Goal: Information Seeking & Learning: Learn about a topic

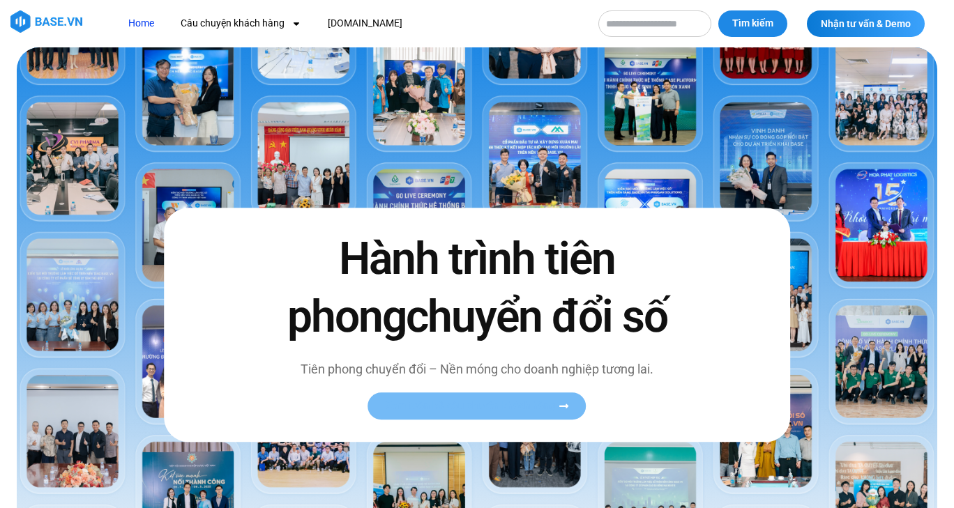
click at [502, 412] on span "Xem toàn bộ câu chuyện khách hàng" at bounding box center [470, 406] width 171 height 10
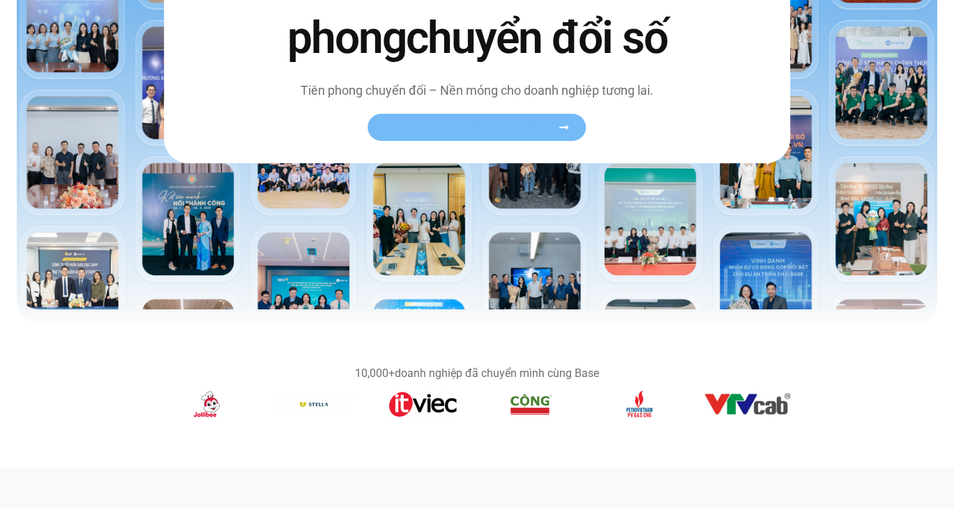
scroll to position [209, 0]
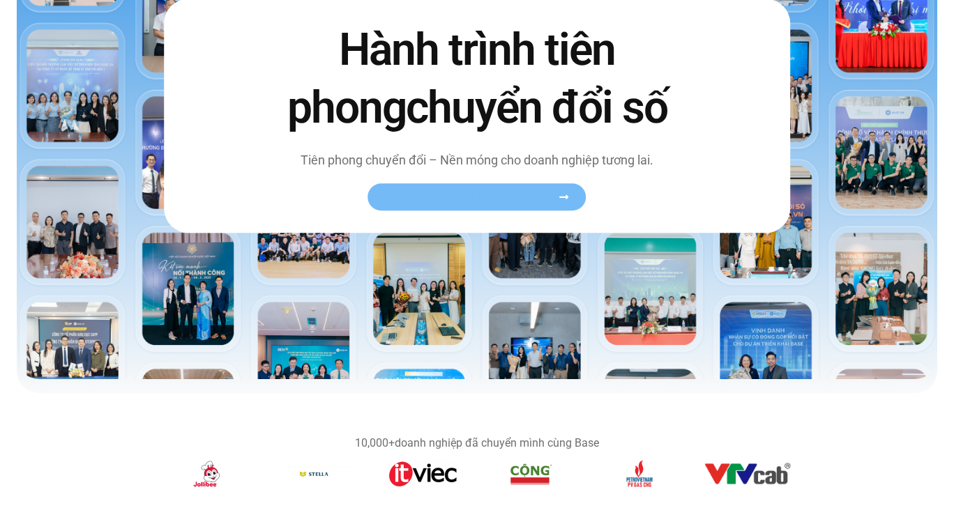
click at [478, 202] on span "Xem toàn bộ câu chuyện khách hàng" at bounding box center [470, 197] width 171 height 10
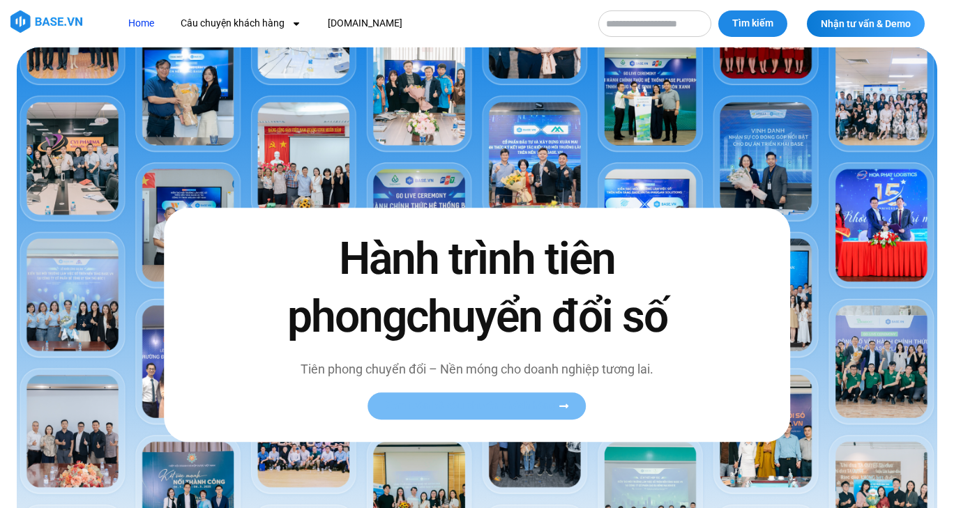
scroll to position [70, 0]
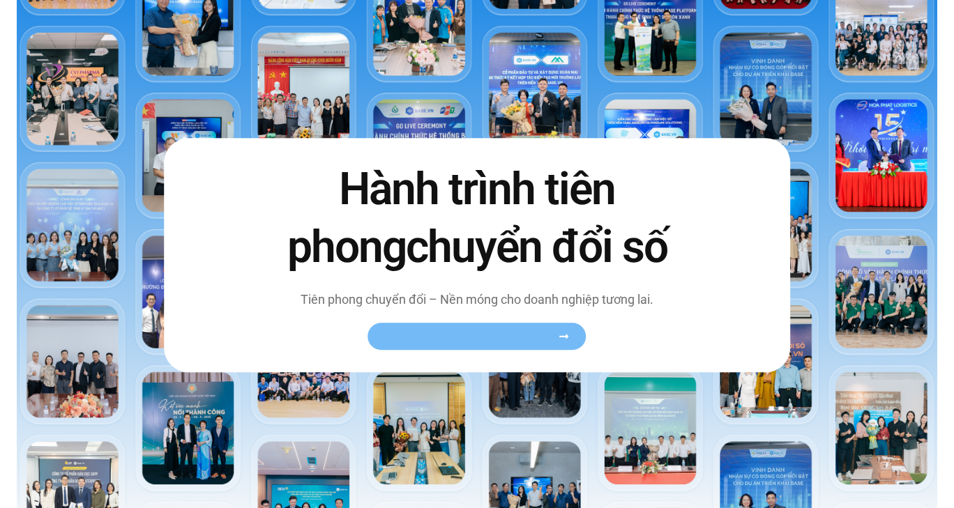
click at [561, 338] on icon at bounding box center [563, 336] width 9 height 4
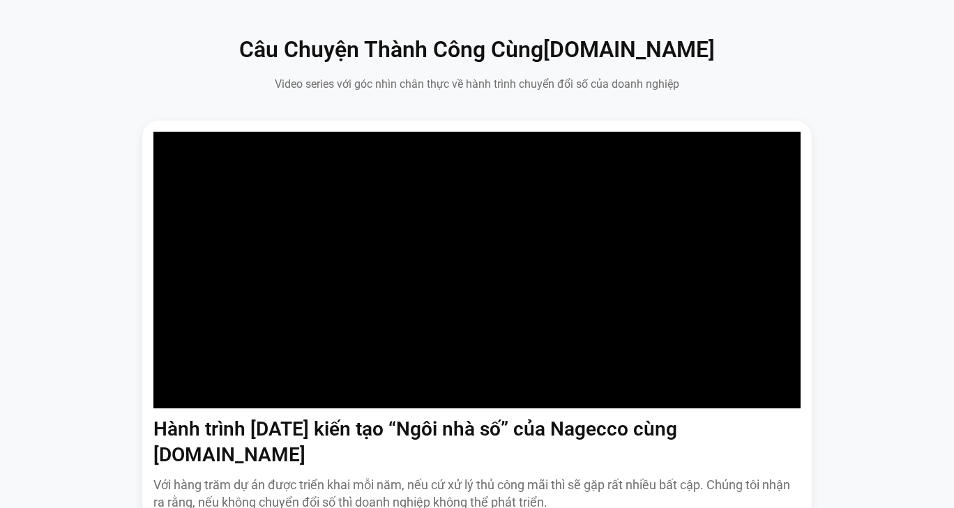
scroll to position [1116, 0]
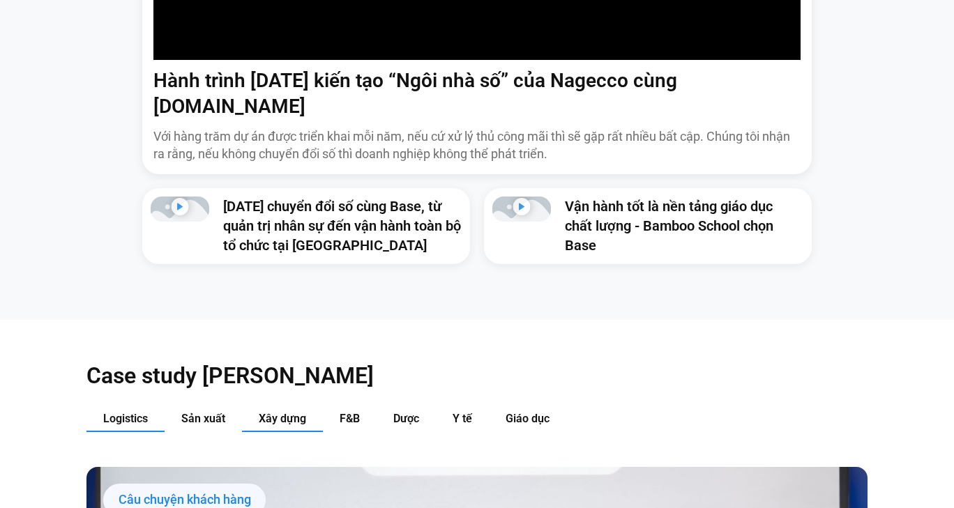
click at [292, 411] on button "Xây dựng" at bounding box center [282, 420] width 81 height 26
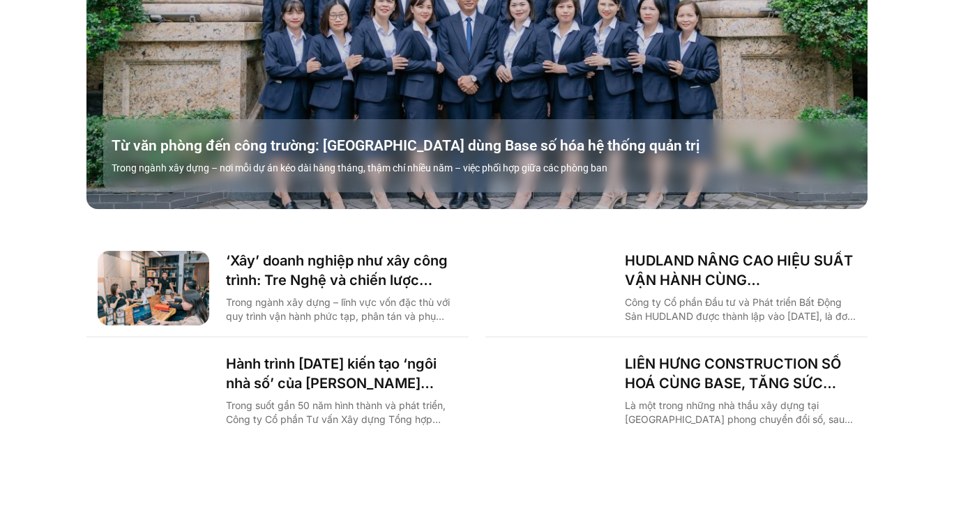
scroll to position [1883, 0]
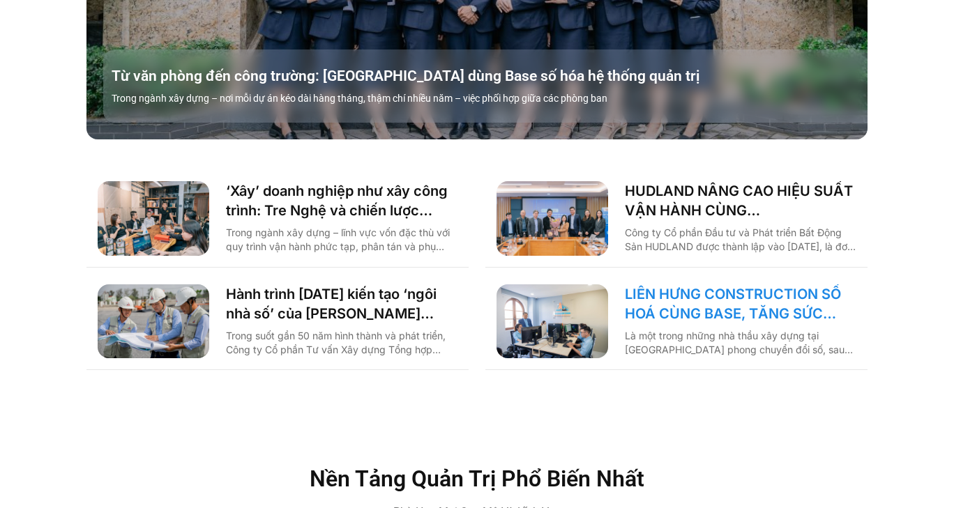
click at [767, 285] on link "LIÊN HƯNG CONSTRUCTION SỐ HOÁ CÙNG BASE, TĂNG SỨC MẠNH NỘI TẠI KHAI PHÁ THỊ TRƯ…" at bounding box center [741, 304] width 232 height 39
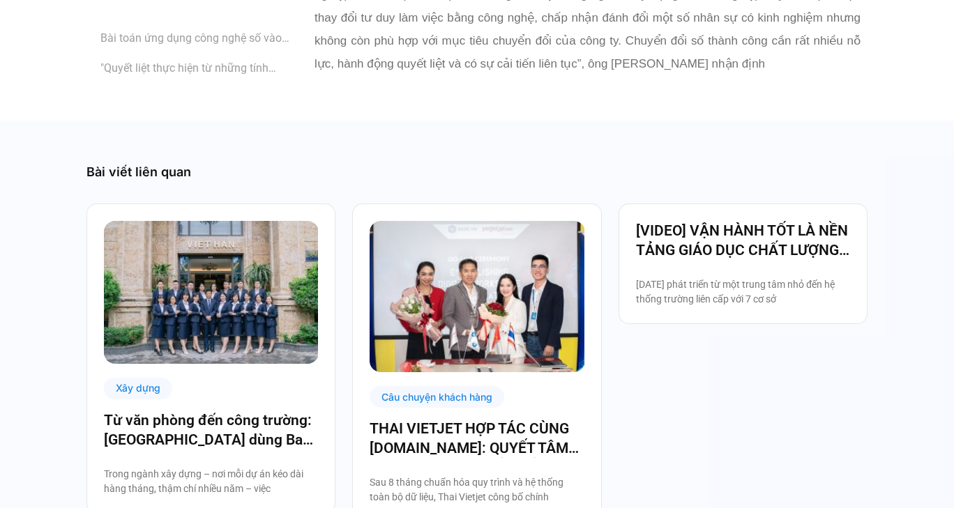
scroll to position [3278, 0]
